Goal: Navigation & Orientation: Go to known website

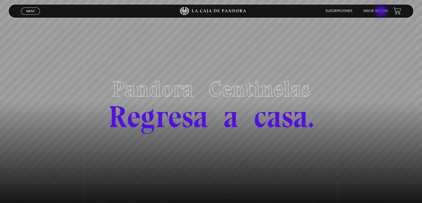
click at [382, 12] on link "Inicie sesión" at bounding box center [376, 10] width 24 height 3
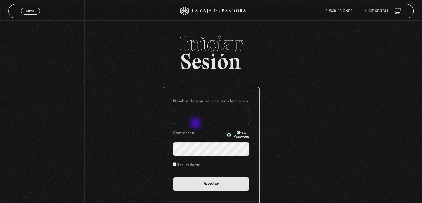
click at [199, 118] on input "Nombre de usuario o correo electrónico" at bounding box center [211, 117] width 77 height 14
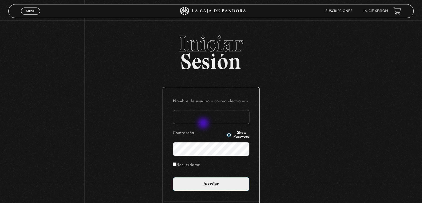
type input "[EMAIL_ADDRESS][DOMAIN_NAME]"
click at [236, 132] on span "Show Password" at bounding box center [241, 135] width 16 height 8
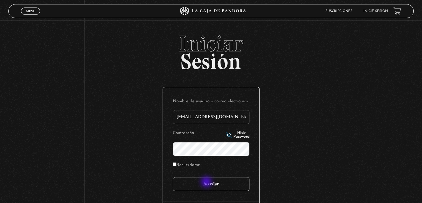
click at [206, 183] on input "Acceder" at bounding box center [211, 184] width 77 height 14
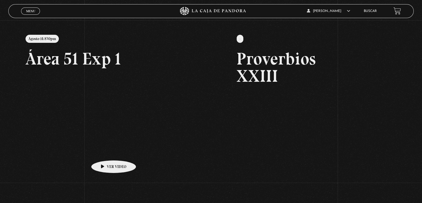
scroll to position [83, 0]
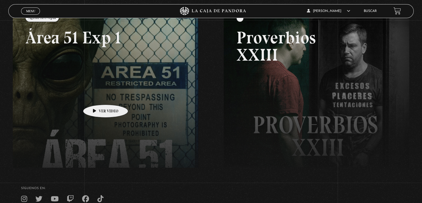
click at [97, 95] on link at bounding box center [224, 106] width 422 height 203
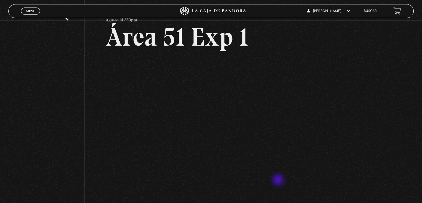
scroll to position [28, 0]
